Goal: Communication & Community: Answer question/provide support

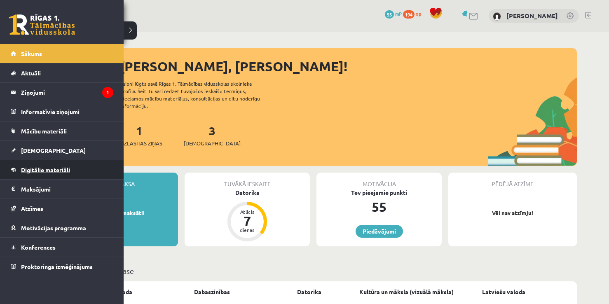
scroll to position [505, 0]
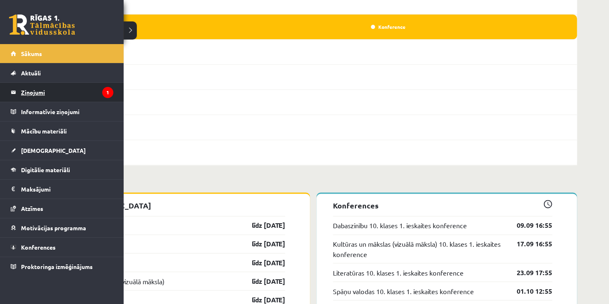
click at [25, 93] on legend "Ziņojumi 1" at bounding box center [67, 92] width 92 height 19
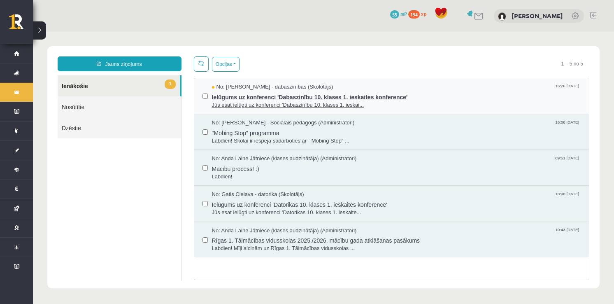
click at [463, 86] on div "No: [PERSON_NAME] - dabaszinības (Skolotājs) 16:26 [DATE]" at bounding box center [396, 87] width 369 height 8
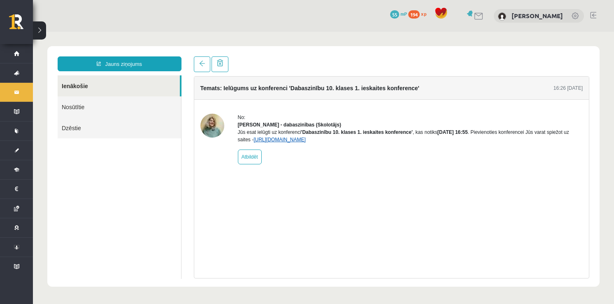
click at [306, 142] on link "[URL][DOMAIN_NAME]" at bounding box center [280, 140] width 52 height 6
click at [279, 142] on link "[URL][DOMAIN_NAME]" at bounding box center [280, 140] width 52 height 6
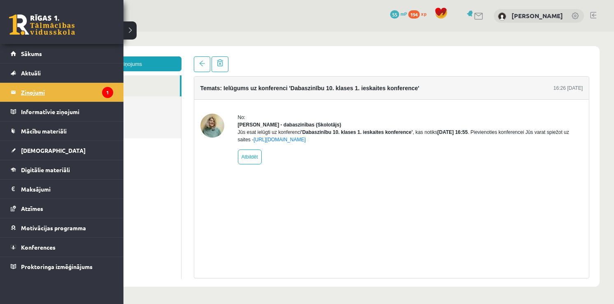
click at [36, 91] on legend "Ziņojumi 1" at bounding box center [67, 92] width 92 height 19
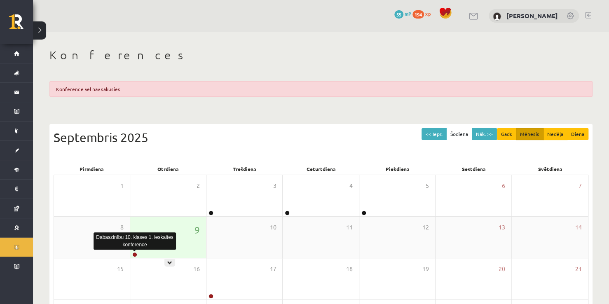
click at [133, 254] on link at bounding box center [134, 254] width 5 height 5
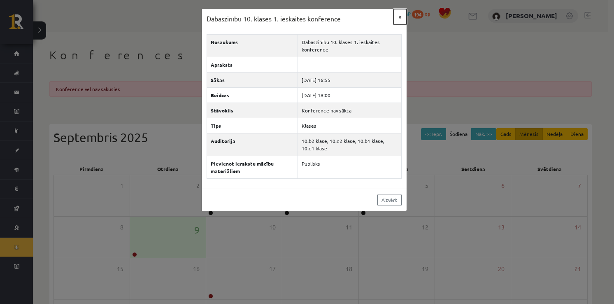
click at [397, 20] on button "×" at bounding box center [400, 17] width 13 height 16
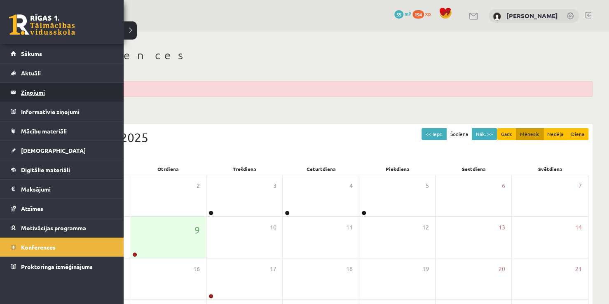
click at [47, 93] on legend "Ziņojumi 0" at bounding box center [67, 92] width 92 height 19
